Goal: Check status: Check status

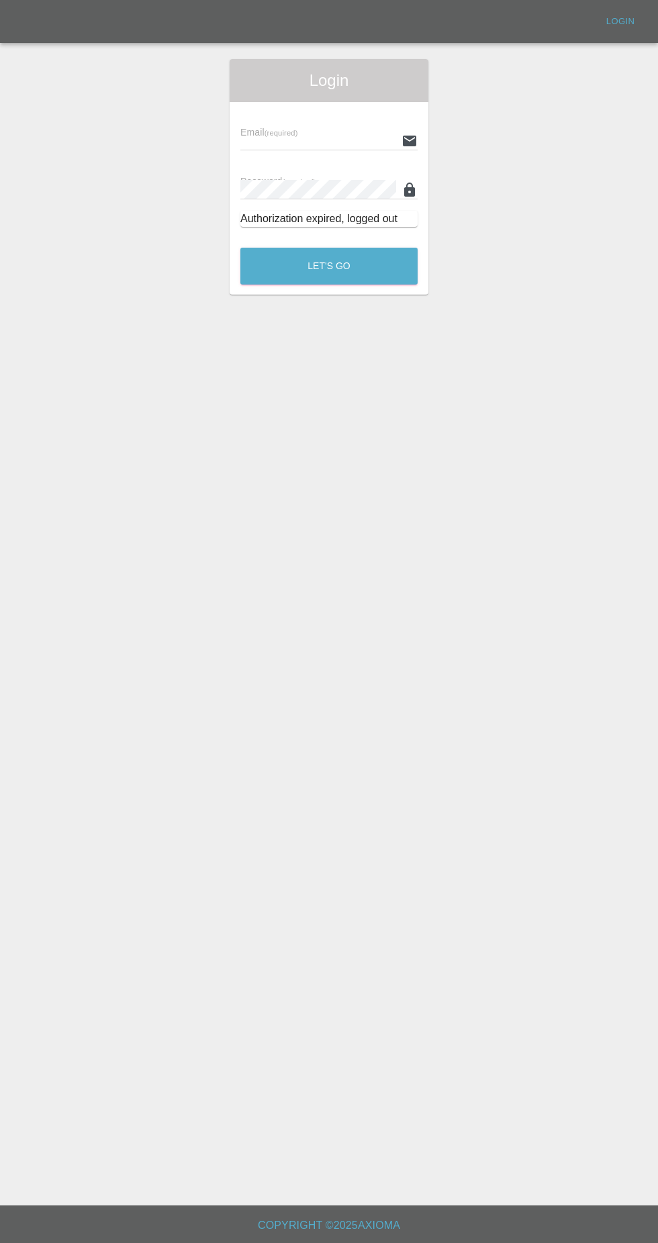
click at [316, 140] on input "text" at bounding box center [318, 140] width 156 height 19
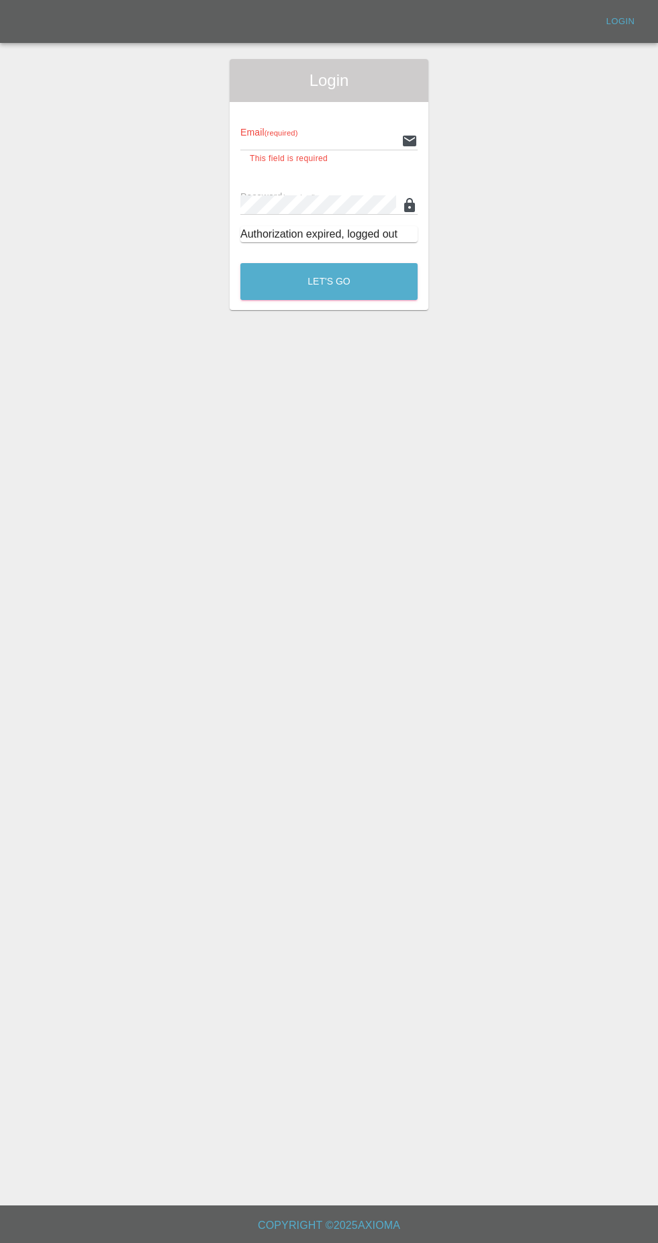
type input "[EMAIL_ADDRESS][DOMAIN_NAME]"
click at [240, 263] on button "Let's Go" at bounding box center [328, 281] width 177 height 37
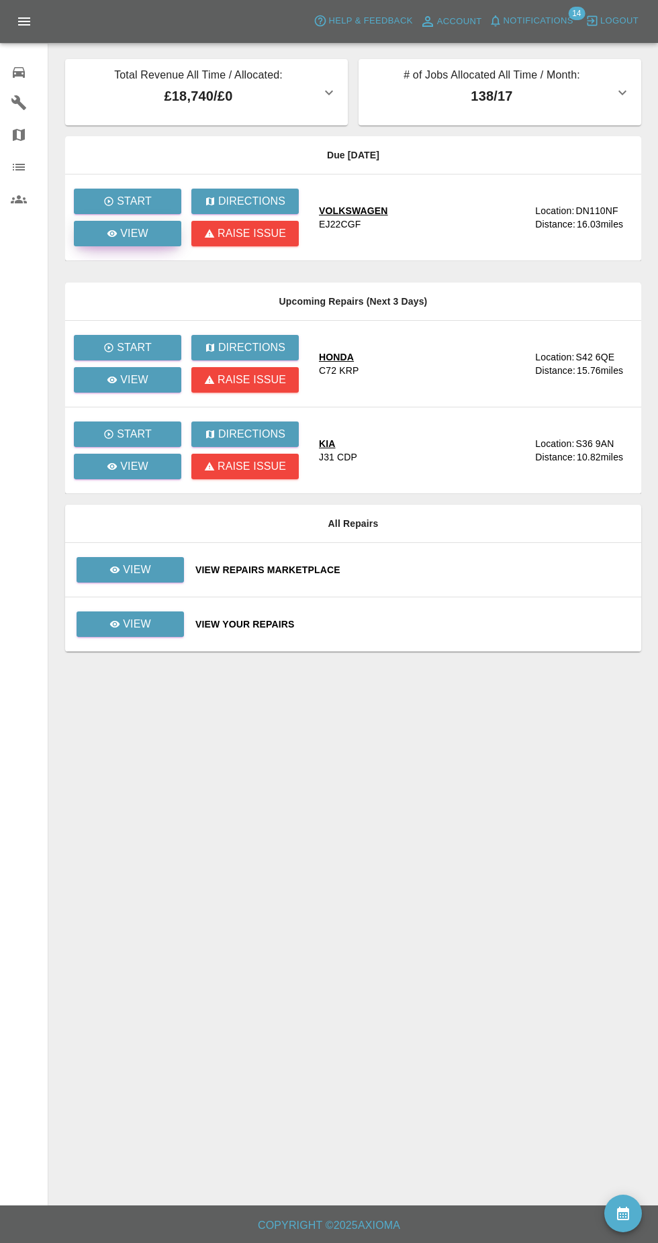
click at [134, 240] on p "View" at bounding box center [134, 234] width 28 height 16
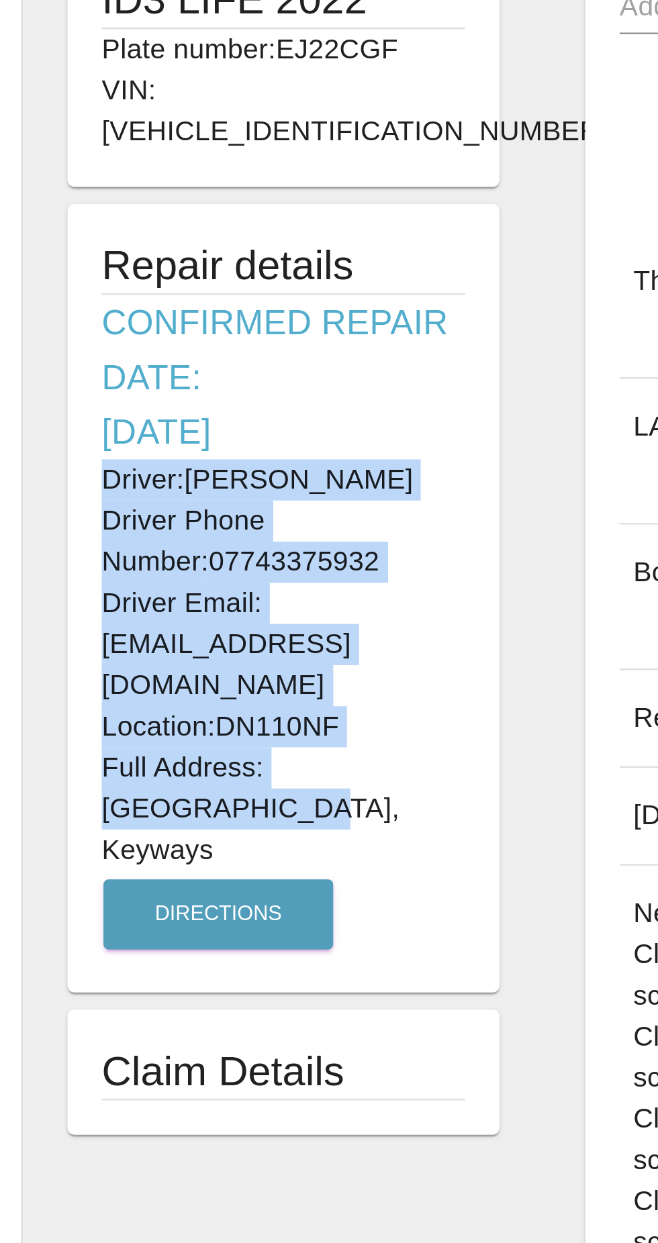
copy div "Driver: [PERSON_NAME] Driver Phone Number: 07743375932 Driver Email: [EMAIL_ADD…"
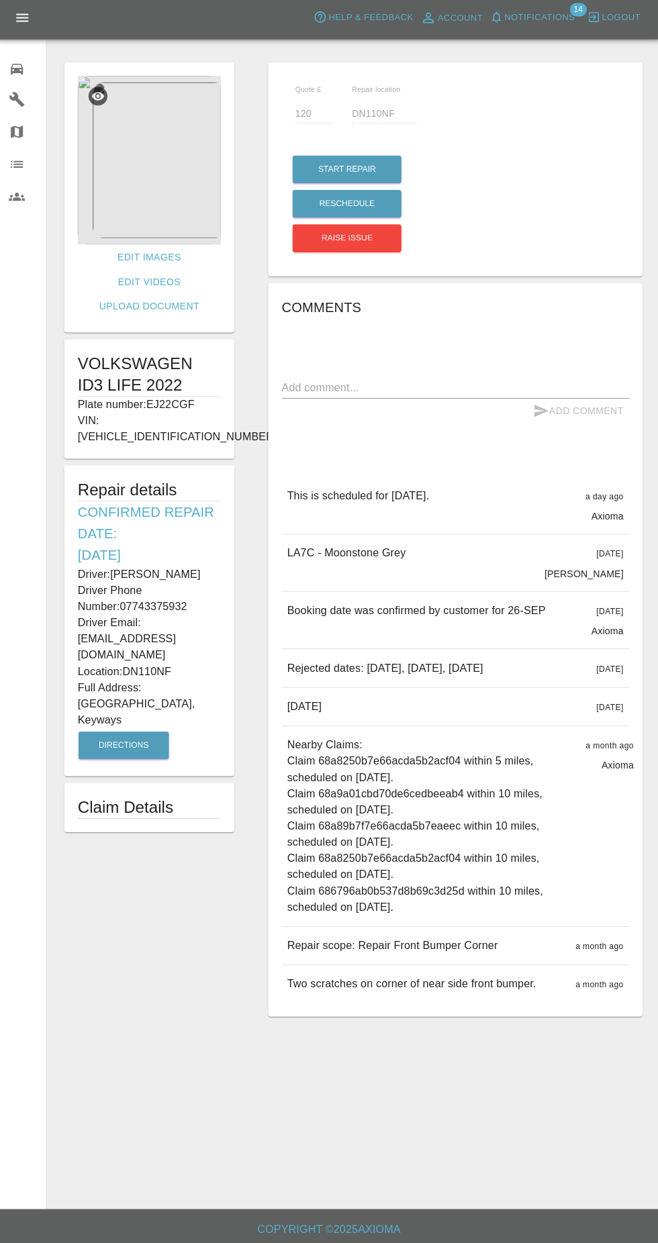
scroll to position [2, 0]
